Goal: Task Accomplishment & Management: Manage account settings

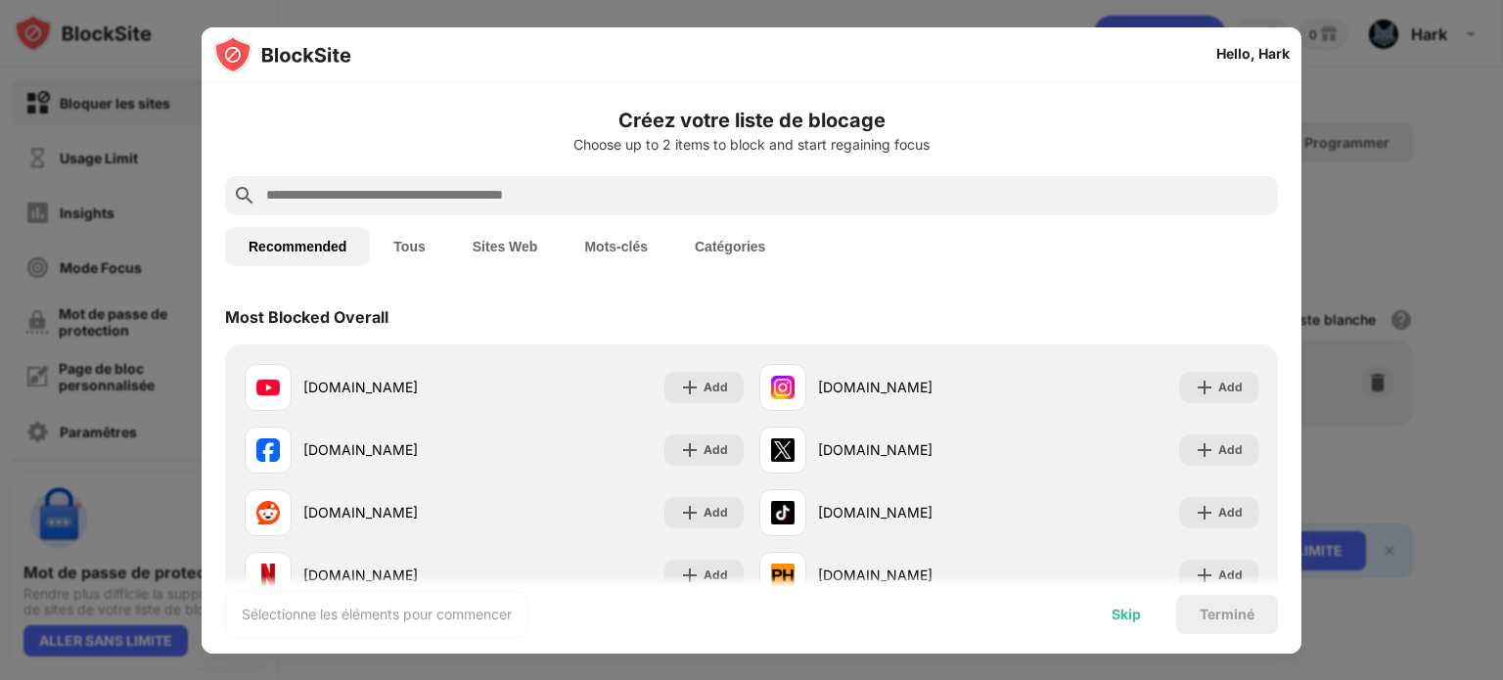
click at [1116, 607] on div "Skip" at bounding box center [1126, 615] width 29 height 16
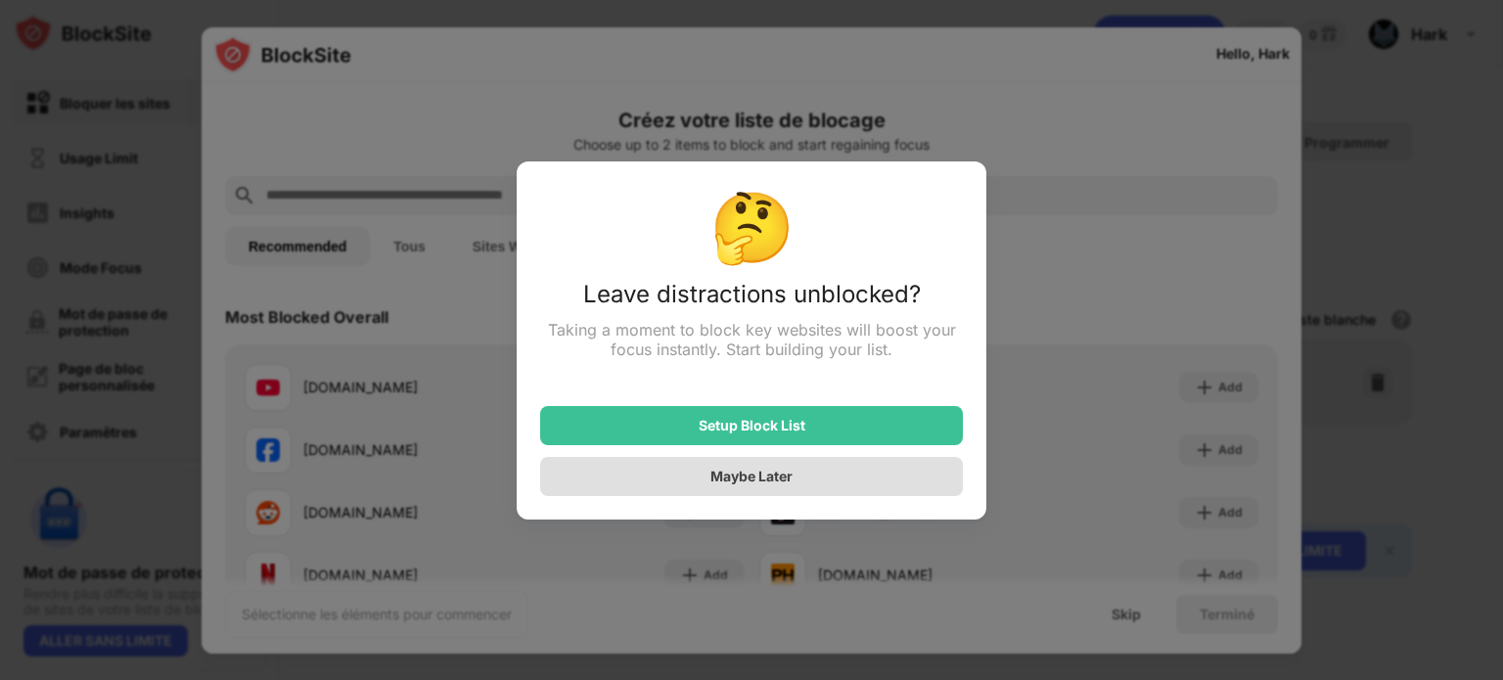
click at [864, 477] on div "Maybe Later" at bounding box center [751, 476] width 423 height 39
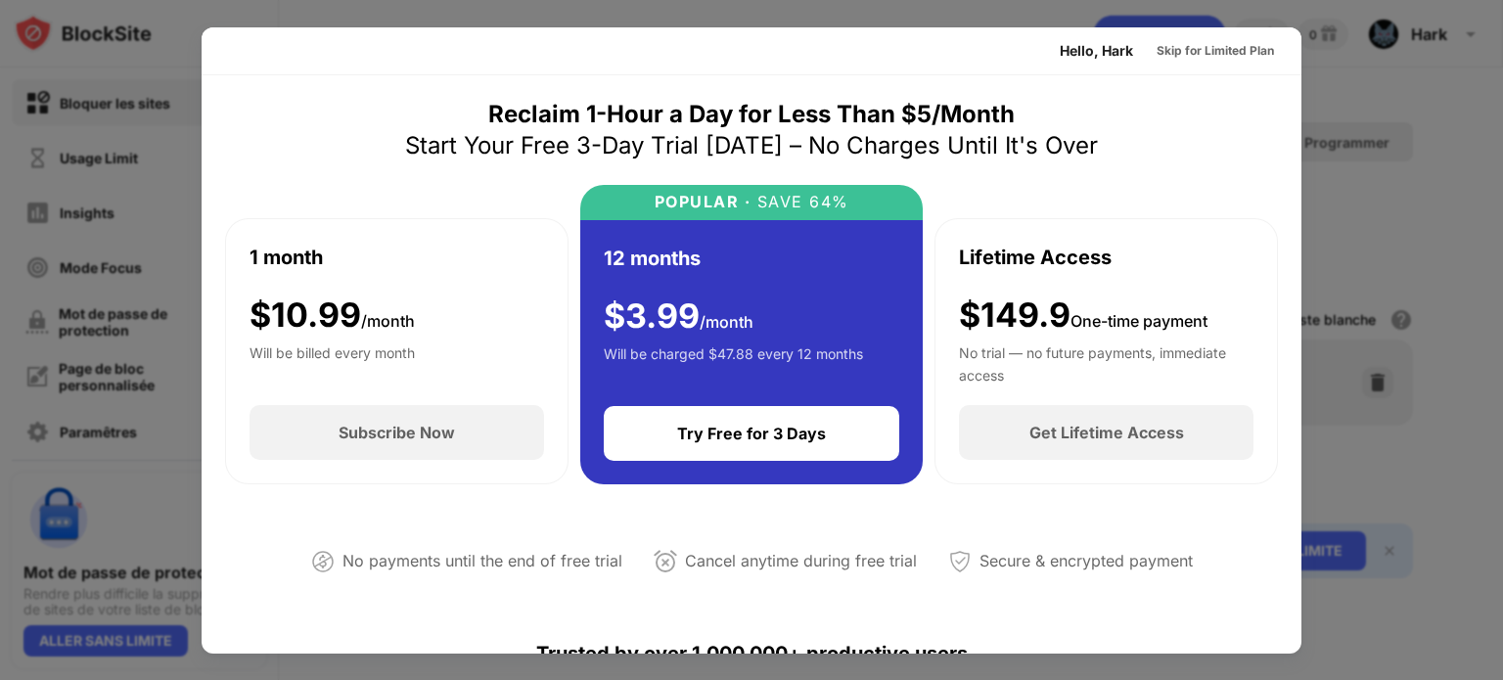
scroll to position [394, 0]
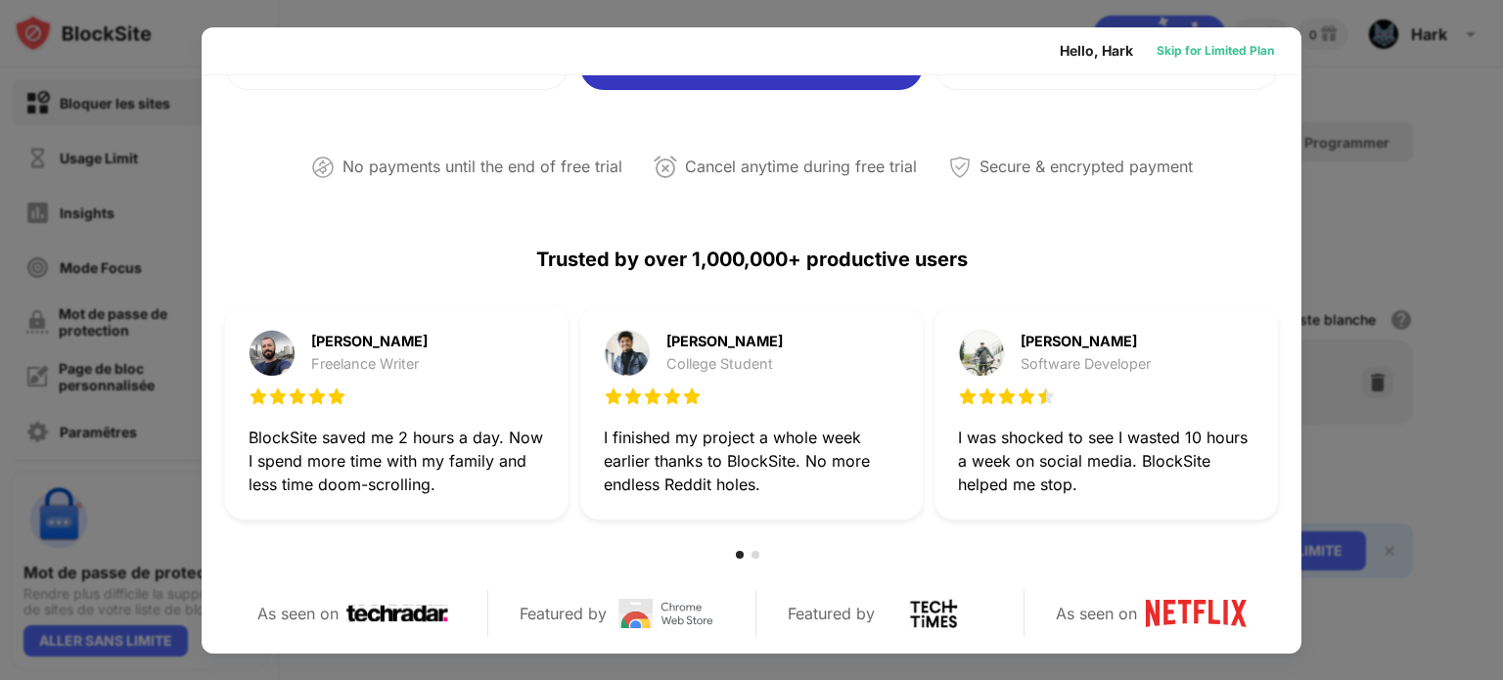
click at [1214, 56] on div "Skip for Limited Plan" at bounding box center [1215, 51] width 117 height 20
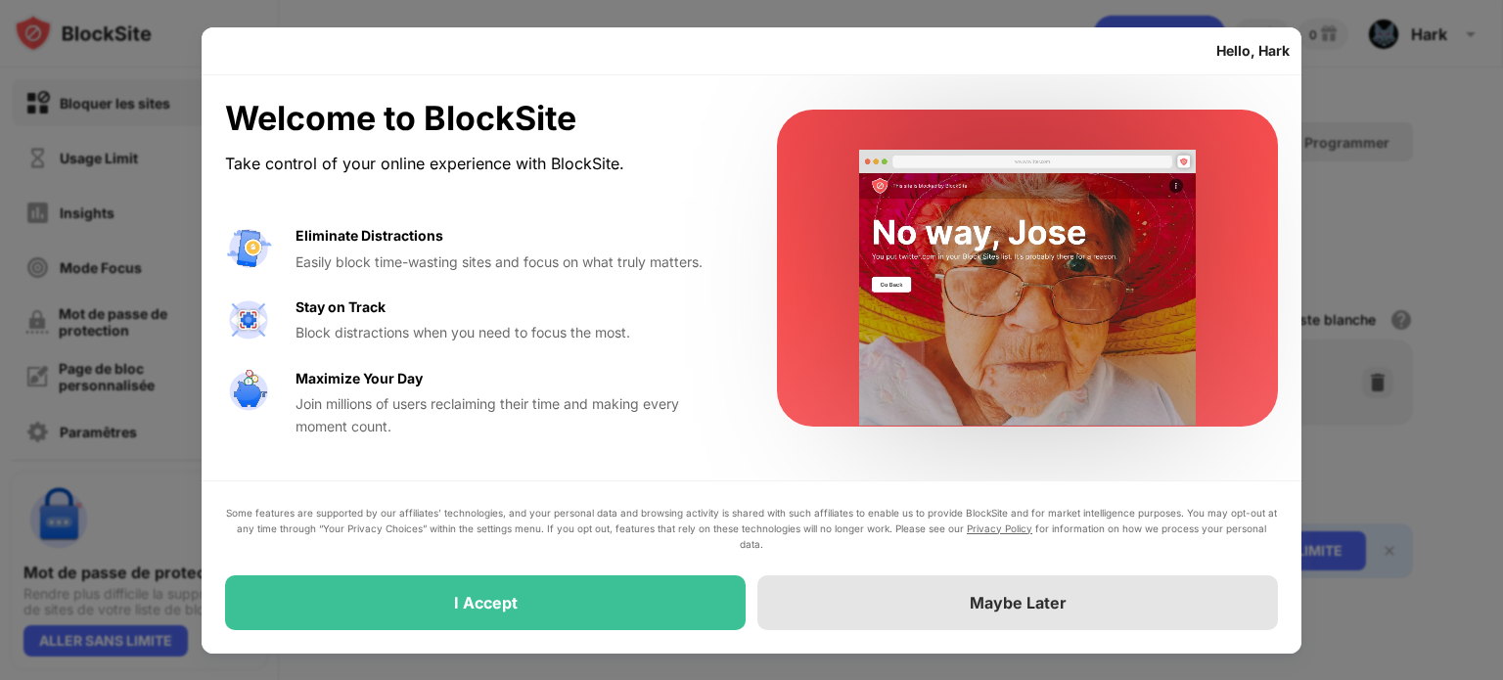
click at [863, 609] on div "Maybe Later" at bounding box center [1017, 602] width 521 height 55
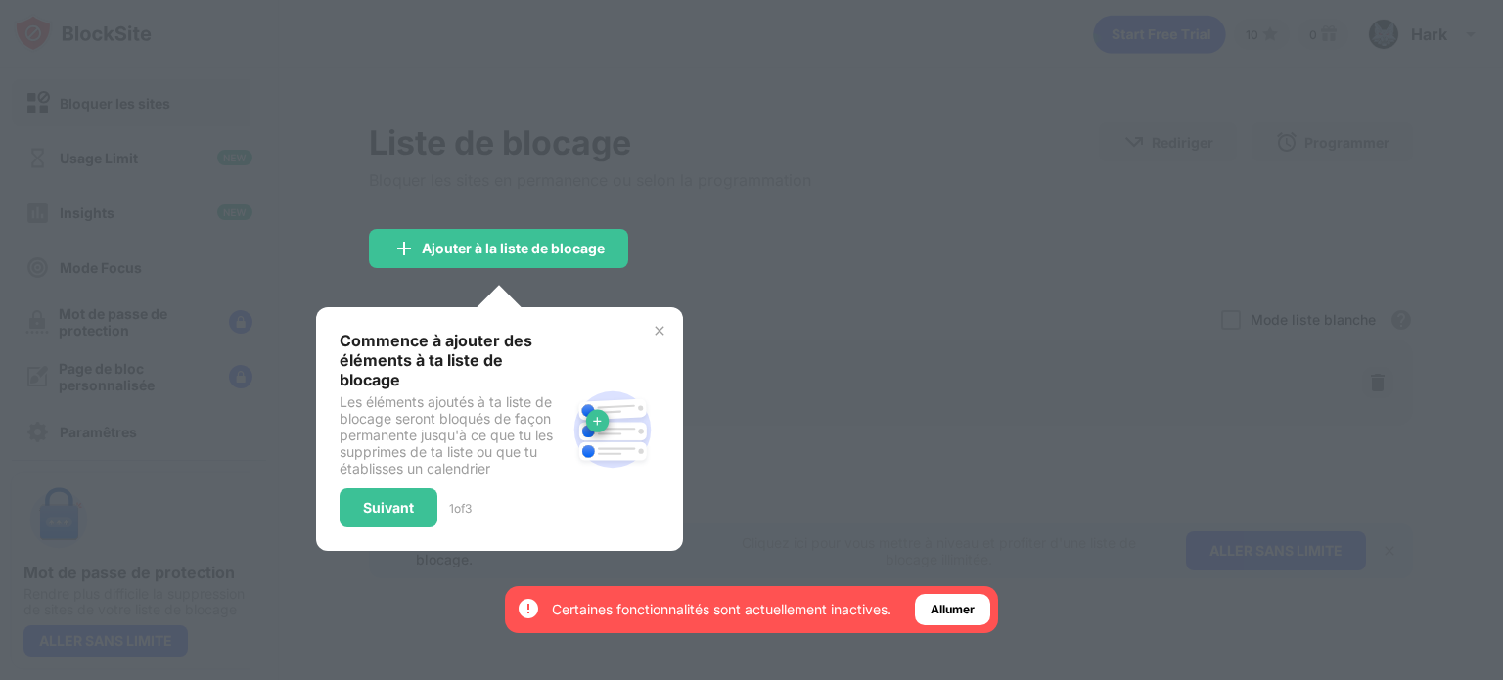
click at [659, 330] on img at bounding box center [660, 331] width 16 height 16
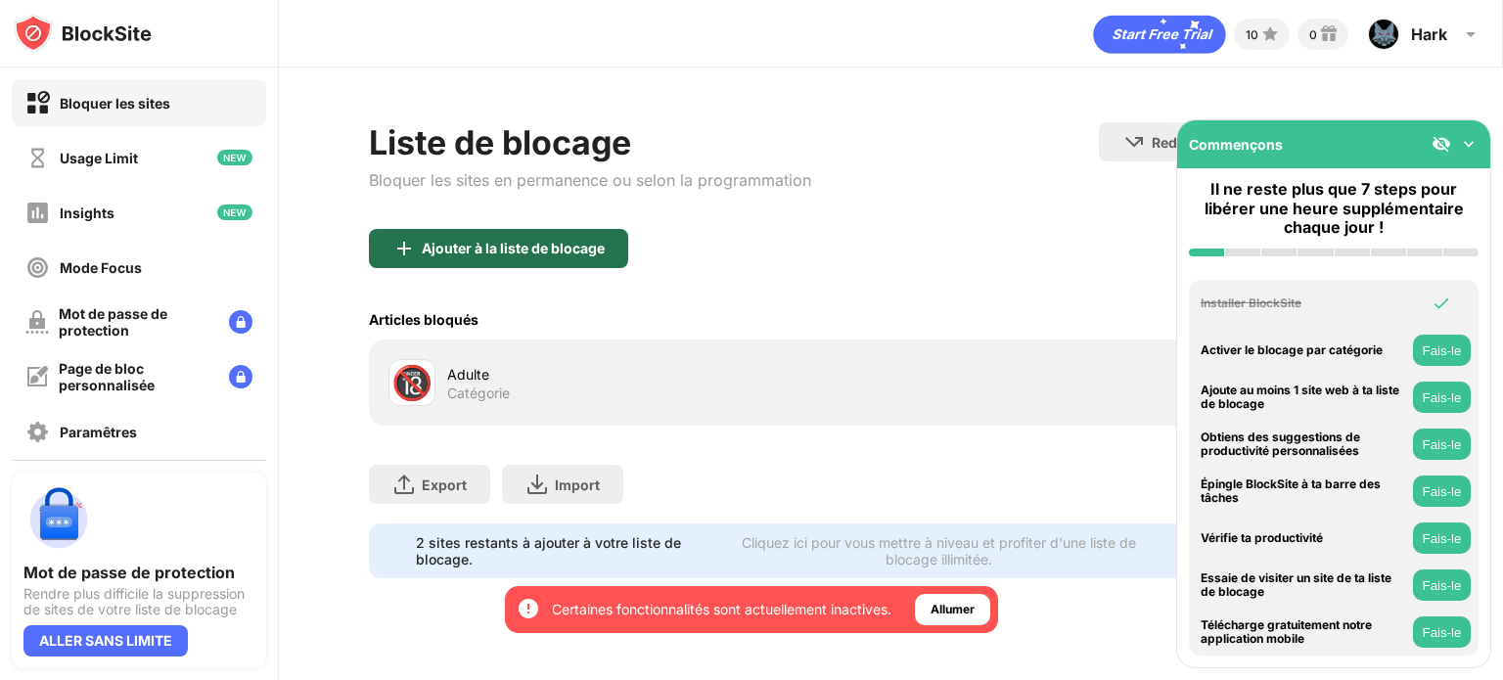
click at [621, 248] on div "Ajouter à la liste de blocage" at bounding box center [498, 248] width 259 height 39
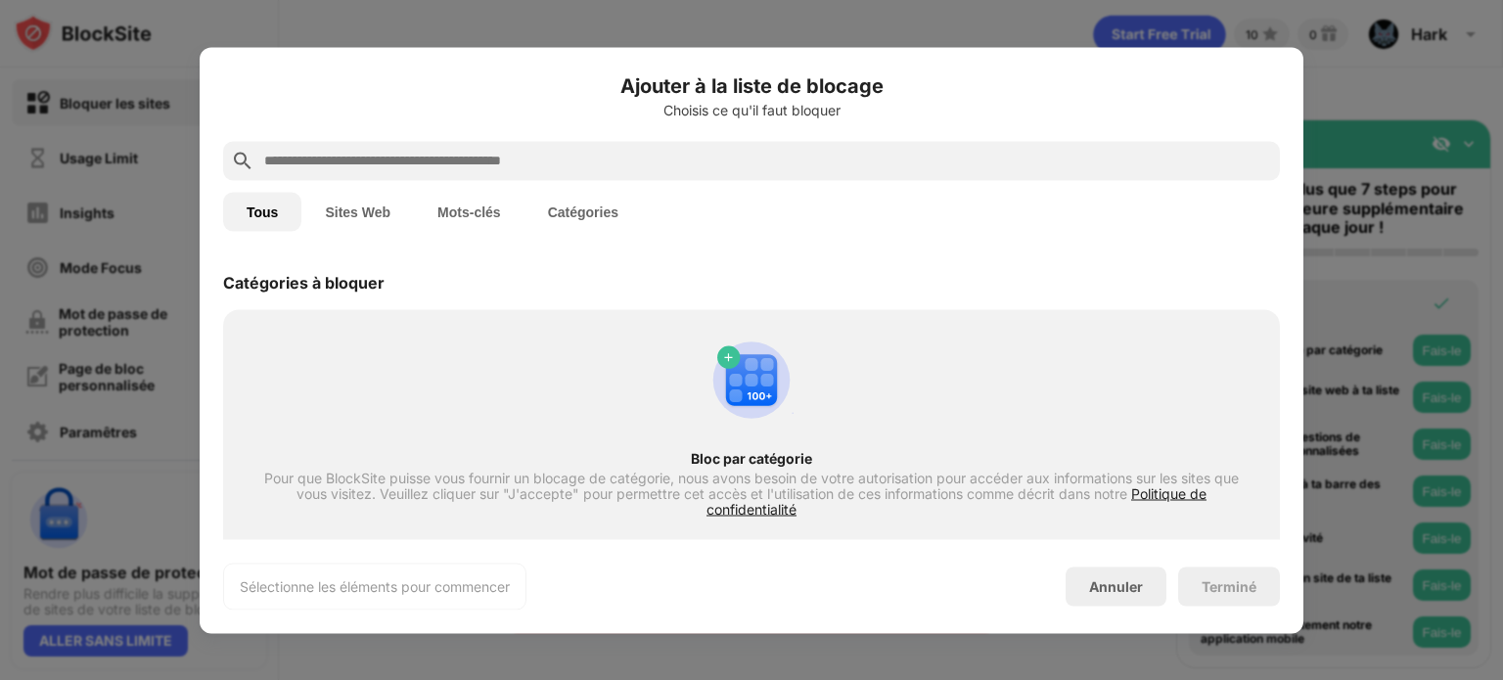
click at [611, 156] on input "text" at bounding box center [767, 160] width 1010 height 23
paste input "**********"
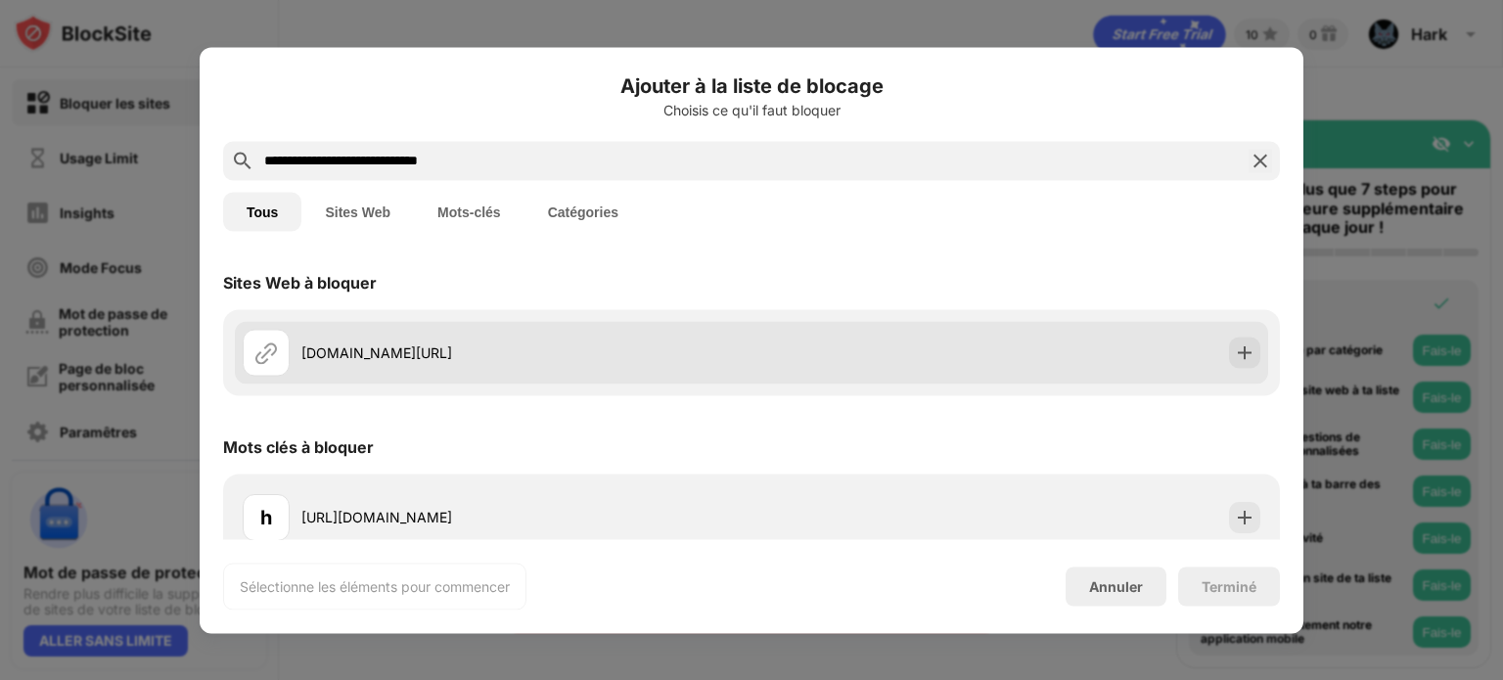
type input "**********"
click at [681, 359] on div "[DOMAIN_NAME][URL]" at bounding box center [526, 353] width 450 height 21
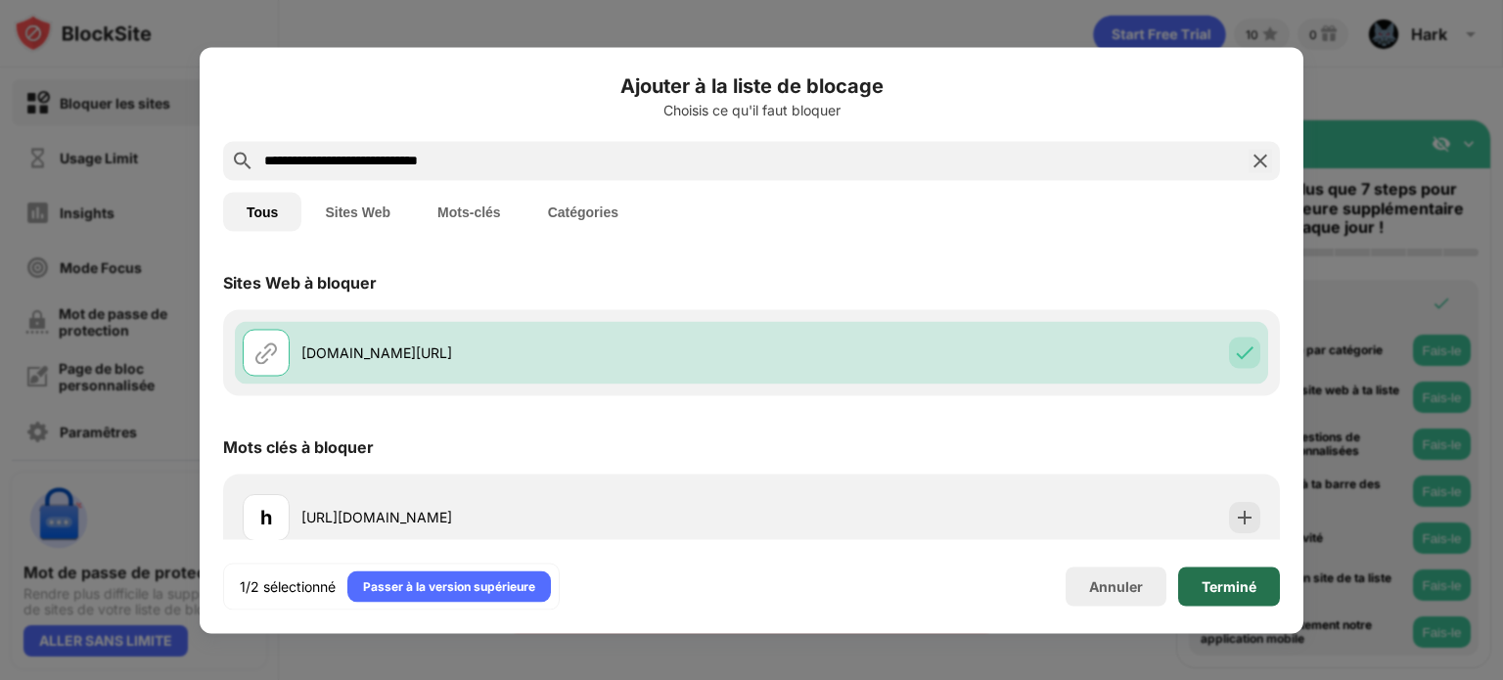
click at [1264, 586] on div "Terminé" at bounding box center [1229, 586] width 102 height 39
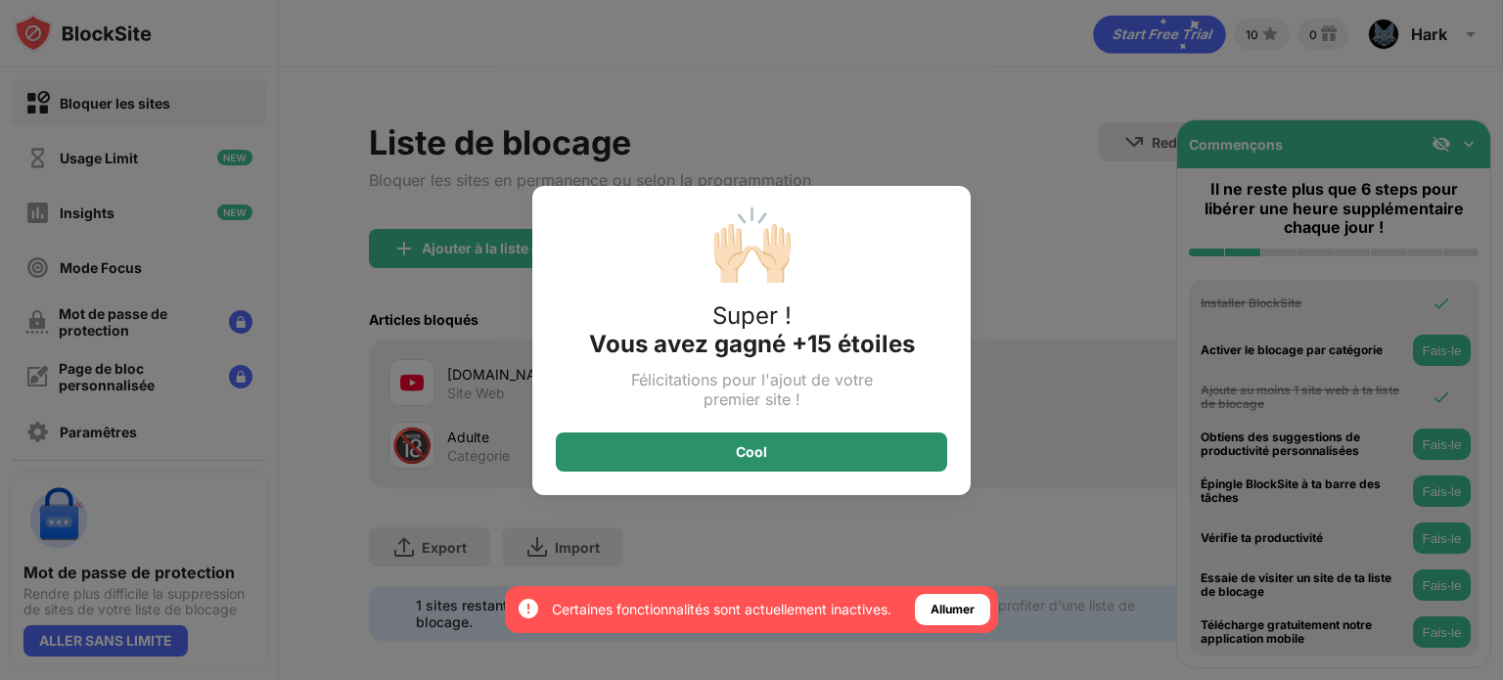
click at [760, 434] on div "Cool" at bounding box center [751, 452] width 391 height 39
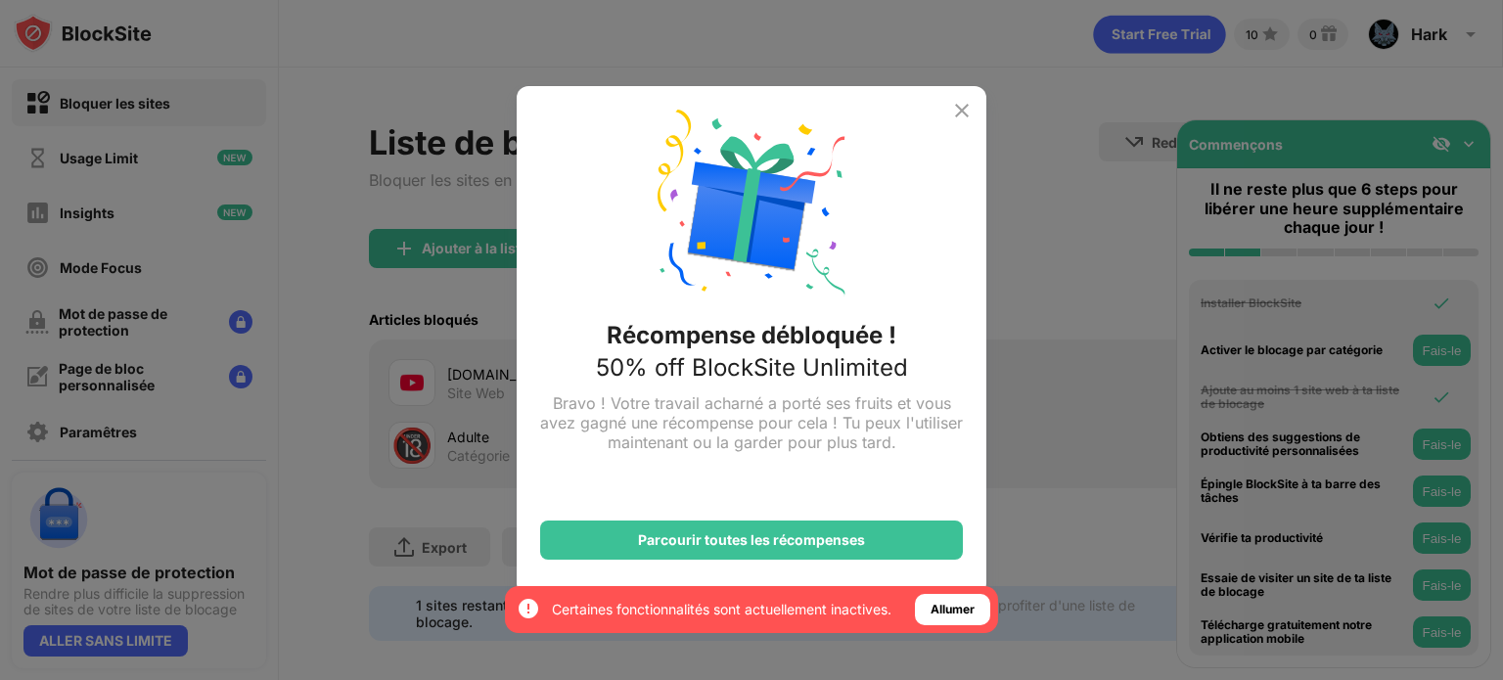
click at [964, 110] on img at bounding box center [961, 110] width 23 height 23
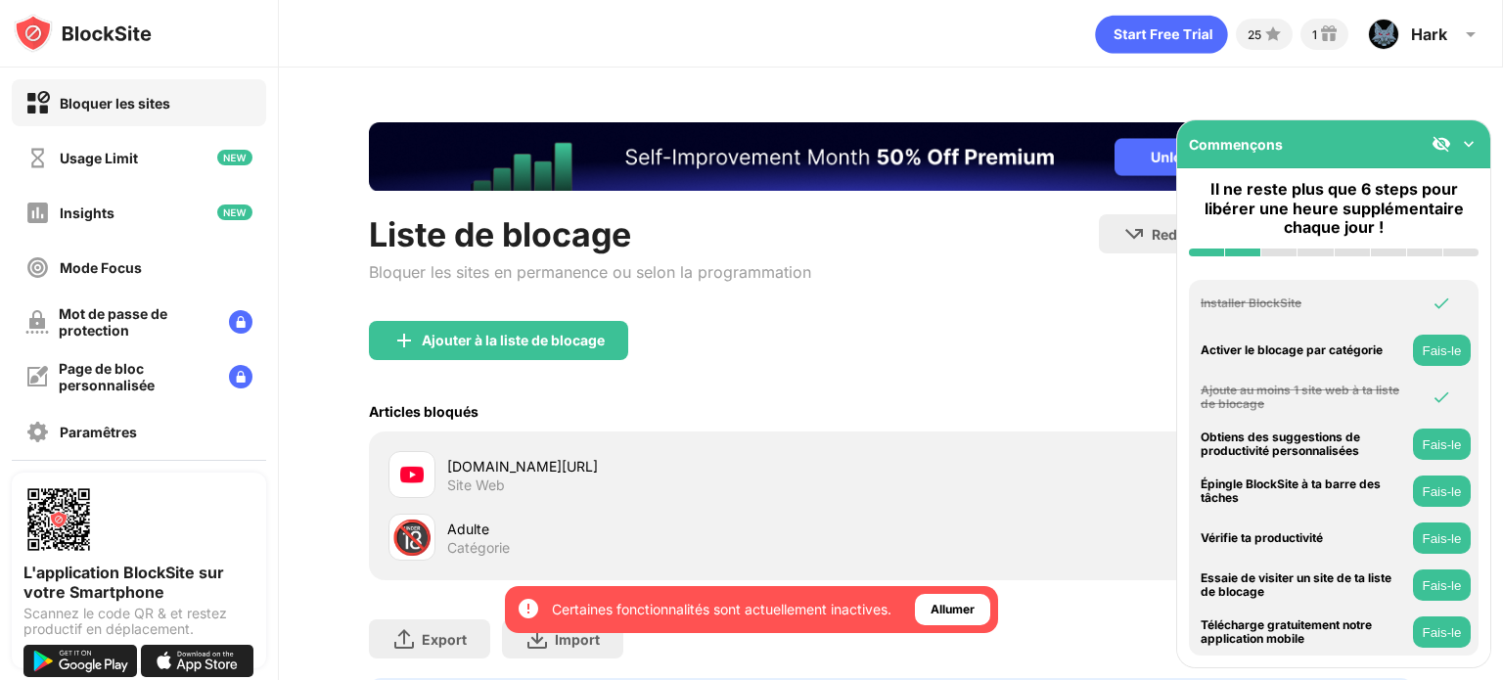
click at [1476, 141] on img at bounding box center [1469, 144] width 20 height 20
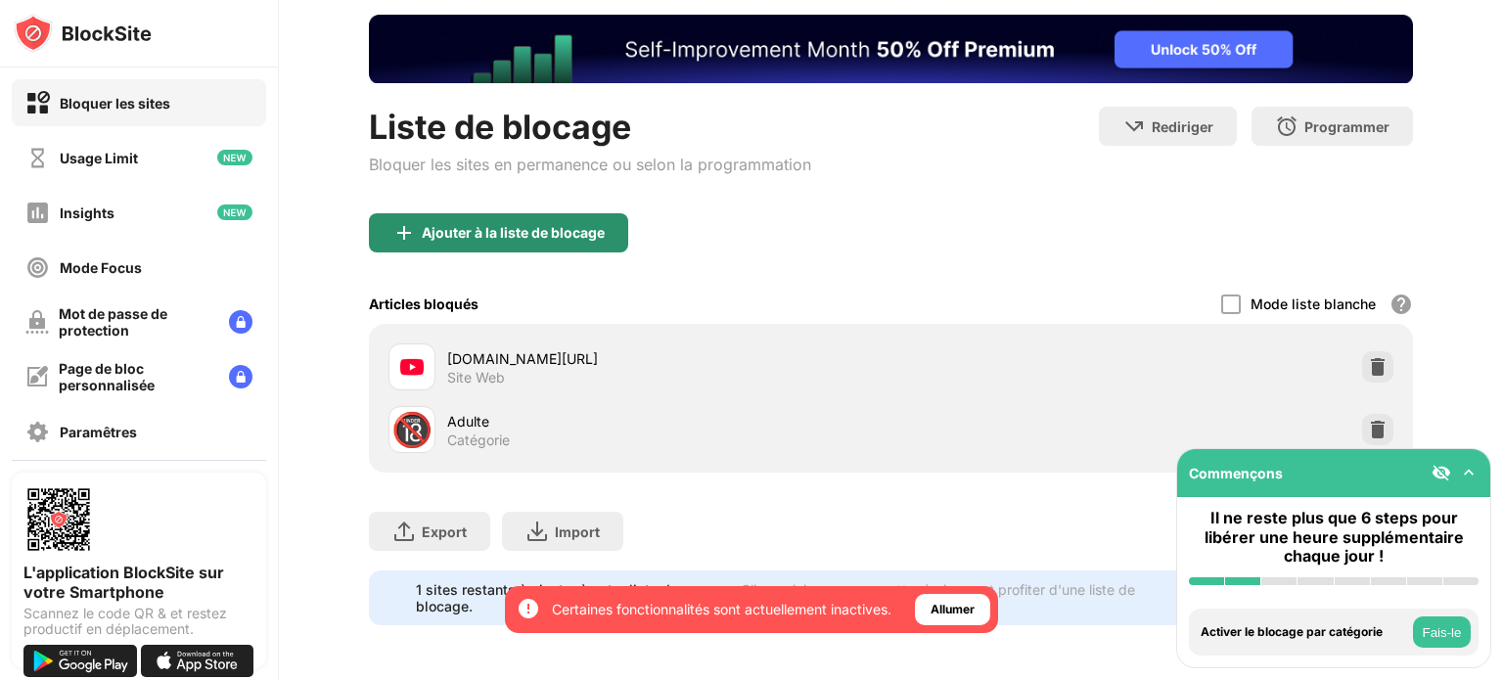
click at [530, 225] on div "Ajouter à la liste de blocage" at bounding box center [513, 233] width 183 height 16
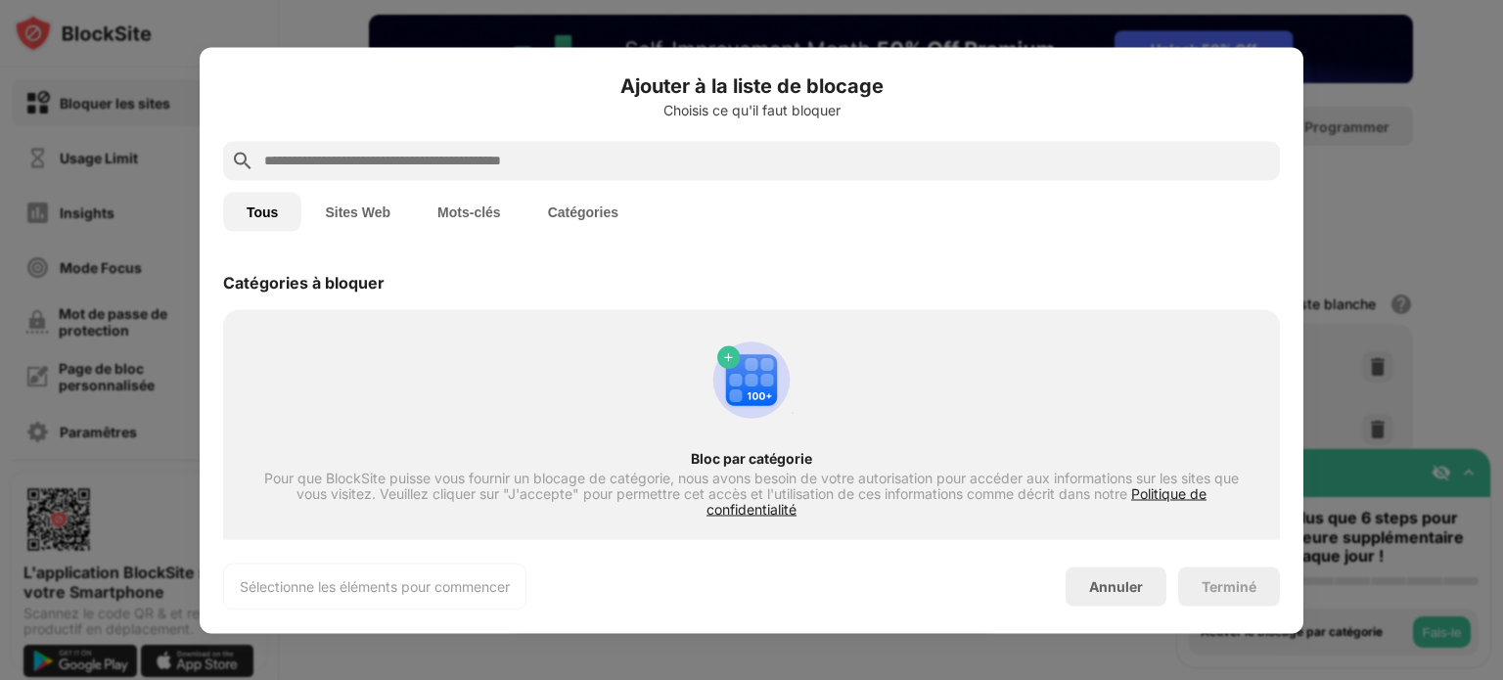
click at [470, 212] on button "Mots-clés" at bounding box center [469, 211] width 111 height 39
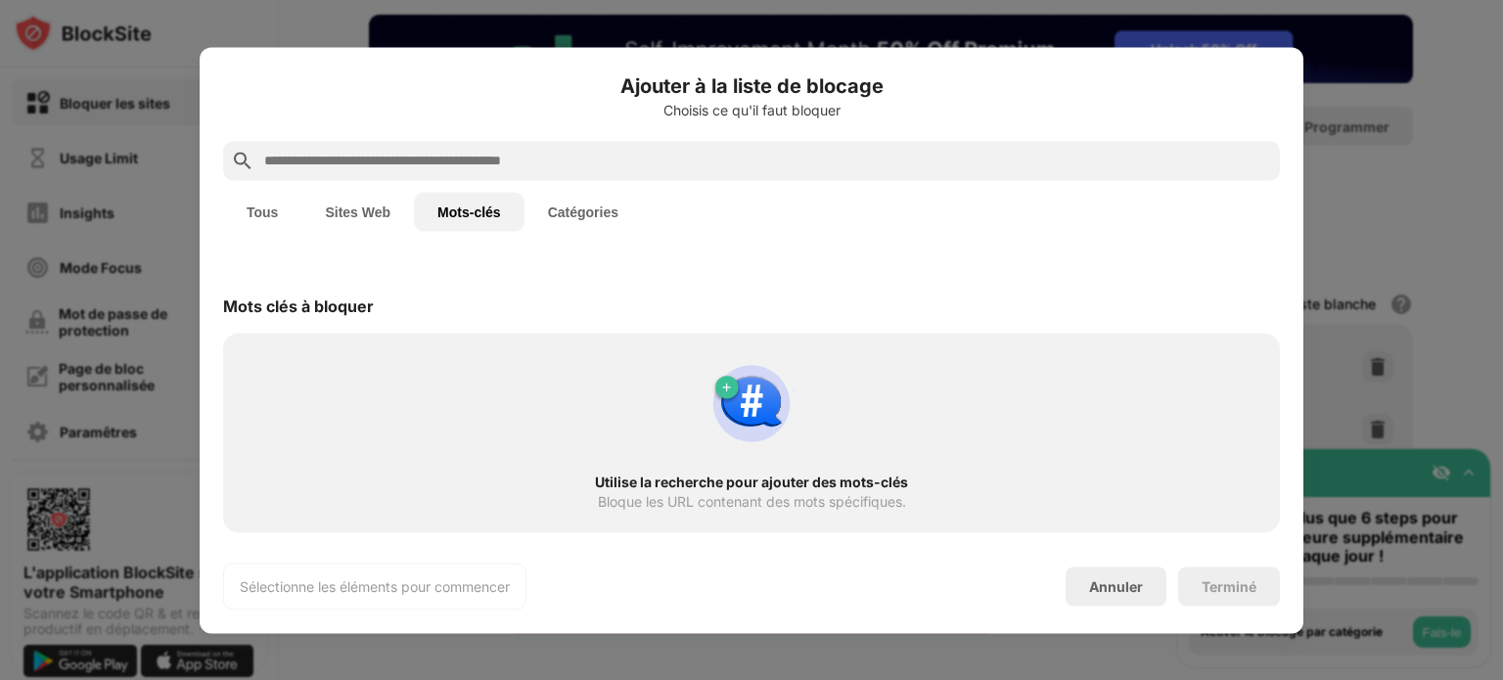
click at [482, 163] on input "text" at bounding box center [767, 160] width 1010 height 23
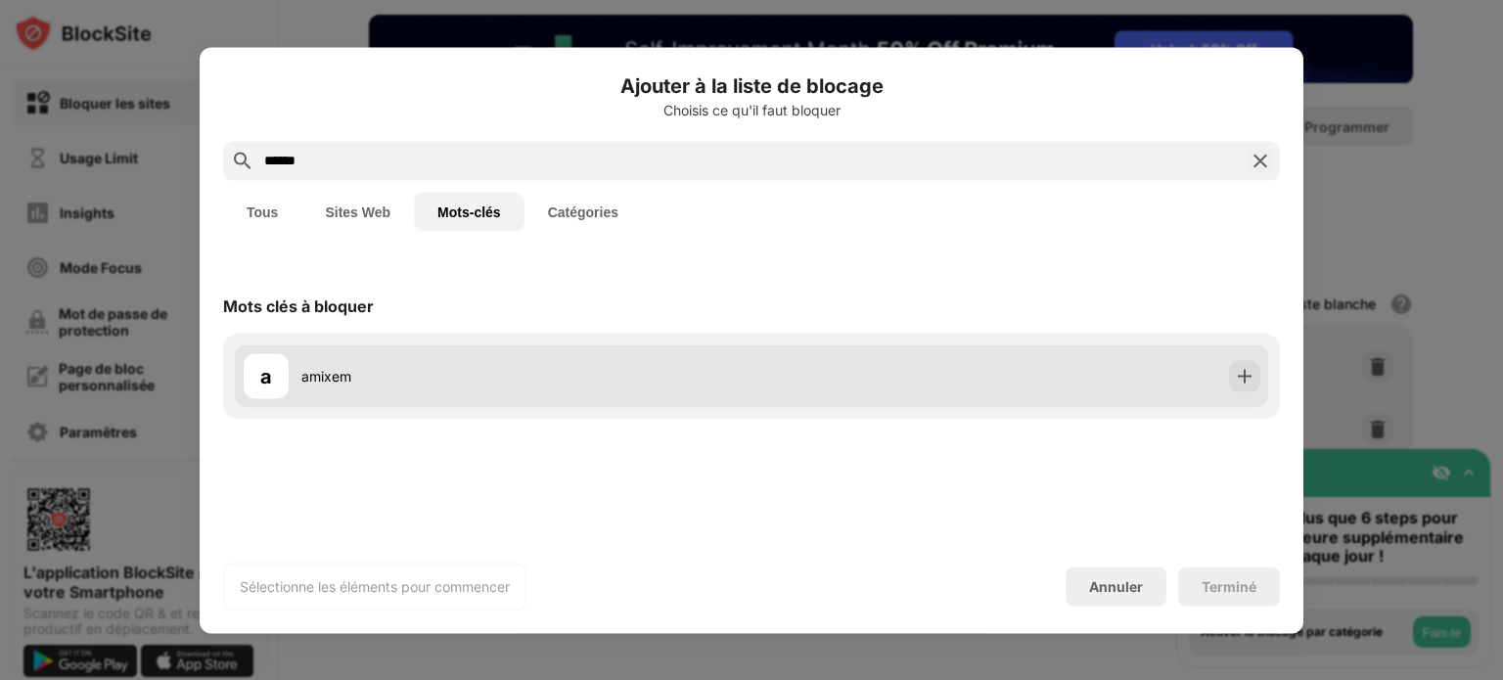
type input "******"
click at [838, 351] on div "a amixem" at bounding box center [751, 375] width 1033 height 63
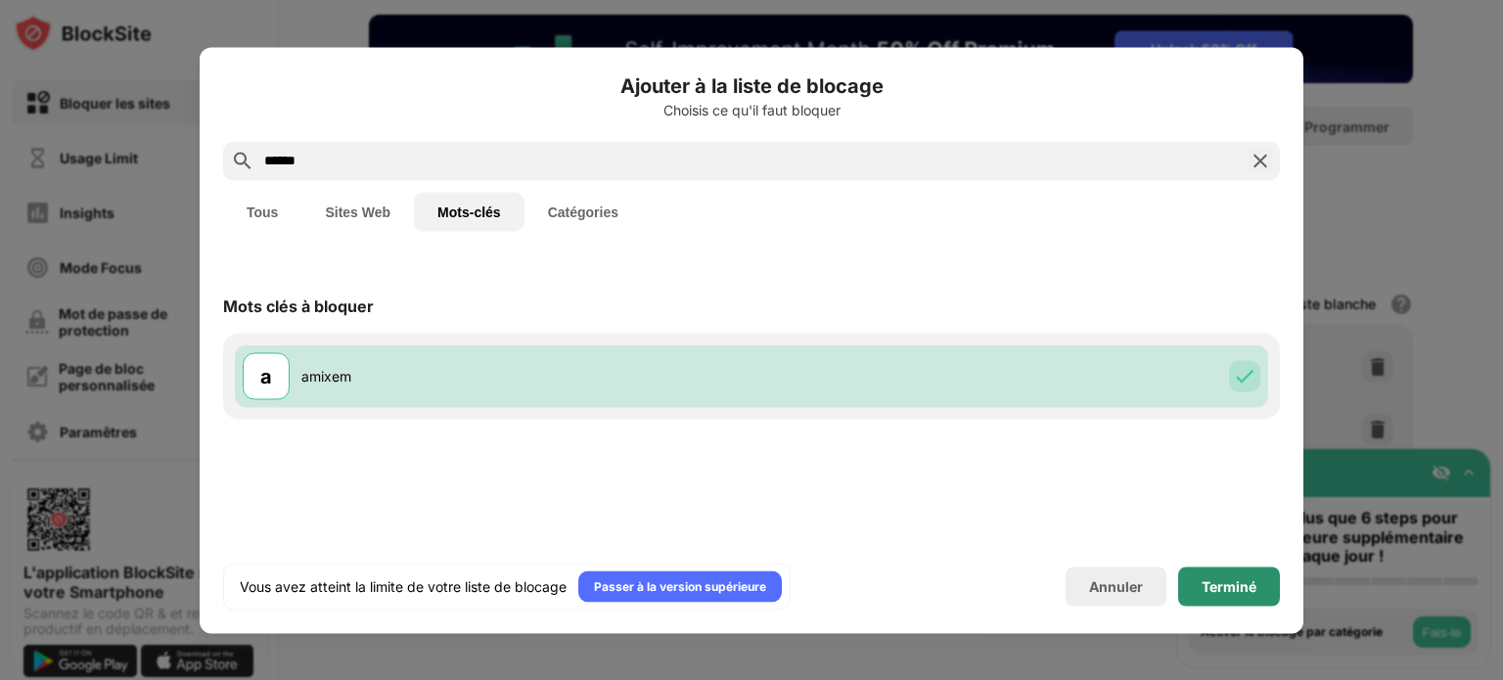
click at [1210, 590] on div "Terminé" at bounding box center [1229, 586] width 55 height 16
